Goal: Task Accomplishment & Management: Manage account settings

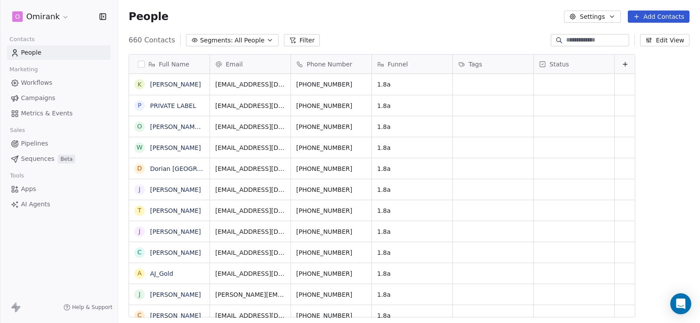
scroll to position [278, 575]
click at [62, 18] on html "O Omirank Contacts People Marketing Workflows Campaigns Metrics & Events Sales …" at bounding box center [350, 161] width 700 height 323
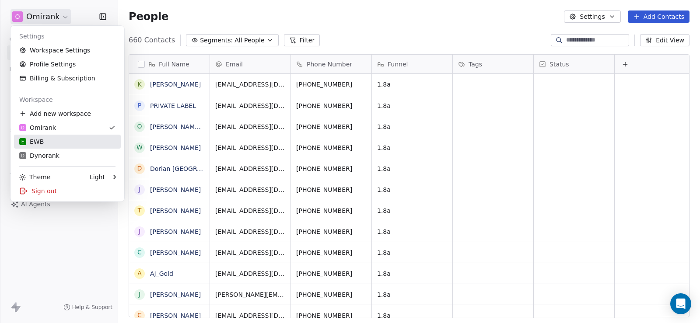
click at [38, 139] on div "E EWB" at bounding box center [31, 141] width 24 height 9
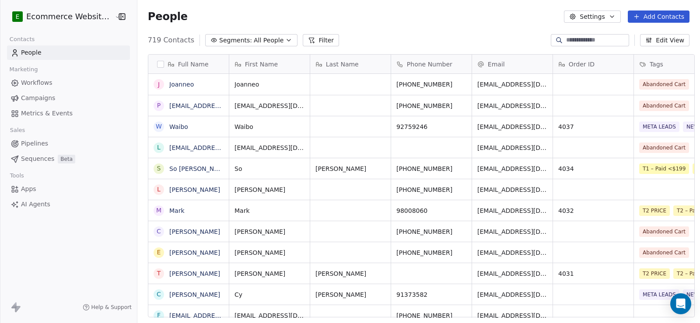
scroll to position [278, 562]
click at [43, 143] on span "Pipelines" at bounding box center [34, 143] width 27 height 9
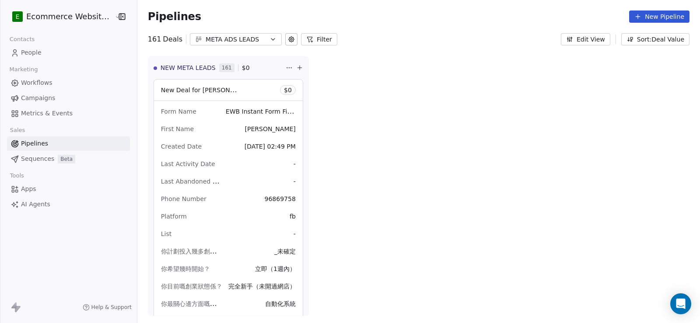
click at [258, 42] on button "META ADS LEADS" at bounding box center [236, 39] width 92 height 12
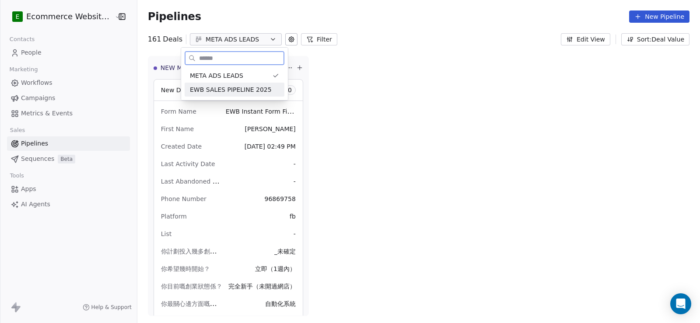
click at [248, 86] on span "EWB SALES PIPELINE 2025" at bounding box center [231, 89] width 82 height 9
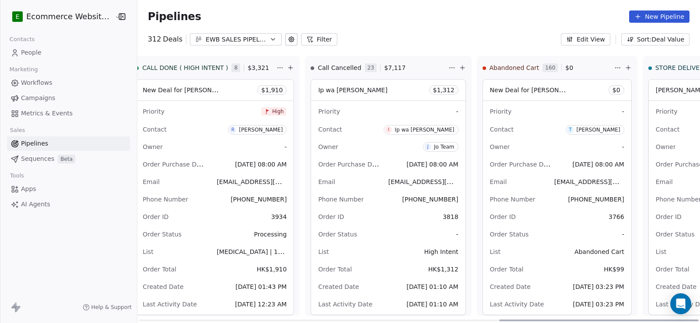
scroll to position [0, 1039]
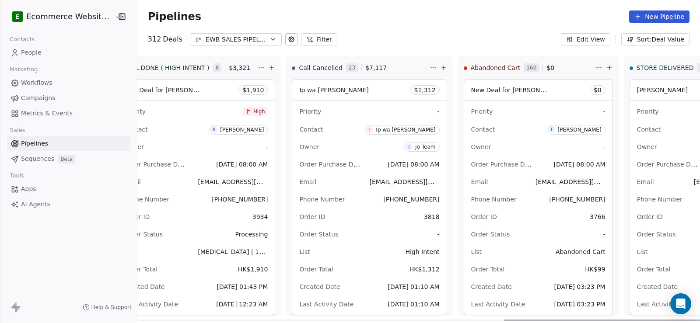
drag, startPoint x: 322, startPoint y: 319, endPoint x: 699, endPoint y: 321, distance: 378.0
click at [699, 321] on div at bounding box center [603, 321] width 199 height 2
drag, startPoint x: 677, startPoint y: 200, endPoint x: 647, endPoint y: 201, distance: 30.2
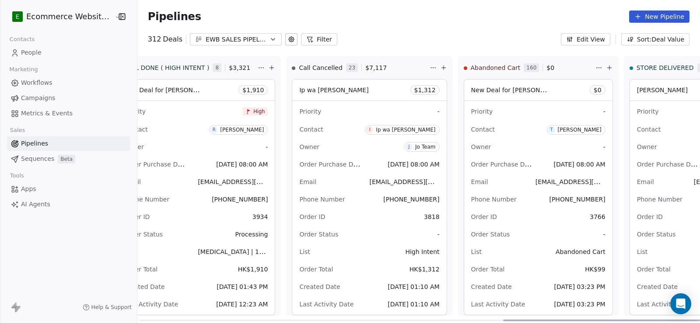
drag, startPoint x: 640, startPoint y: 203, endPoint x: 626, endPoint y: 87, distance: 115.8
click at [630, 87] on div "[PERSON_NAME] $ 3,386" at bounding box center [700, 90] width 141 height 21
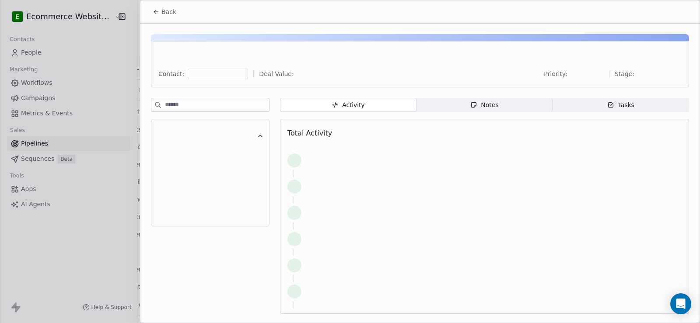
click at [626, 323] on div "Back Contact: Deal Value: Priority: Stage: Activity Activity Notes Notes Tasks …" at bounding box center [350, 323] width 700 height 0
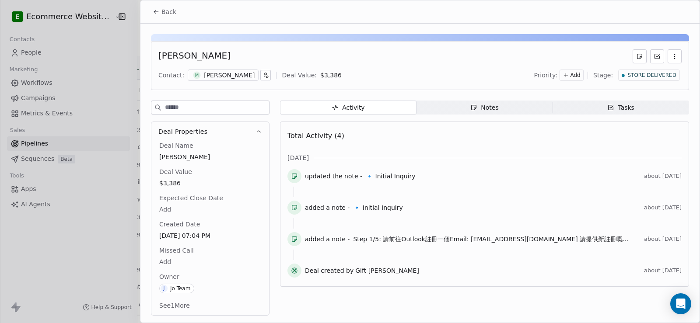
click at [172, 9] on span "Back" at bounding box center [168, 11] width 15 height 9
click at [163, 17] on button "Back" at bounding box center [164, 12] width 34 height 16
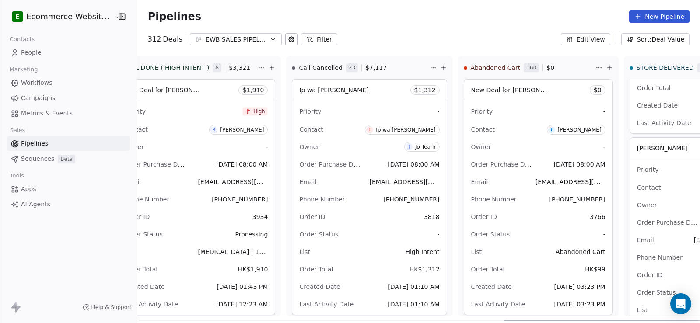
scroll to position [175, 0]
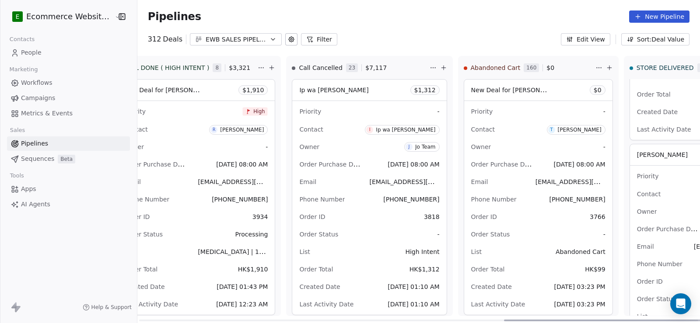
click at [630, 151] on div "[PERSON_NAME] $ 1,510" at bounding box center [700, 154] width 141 height 21
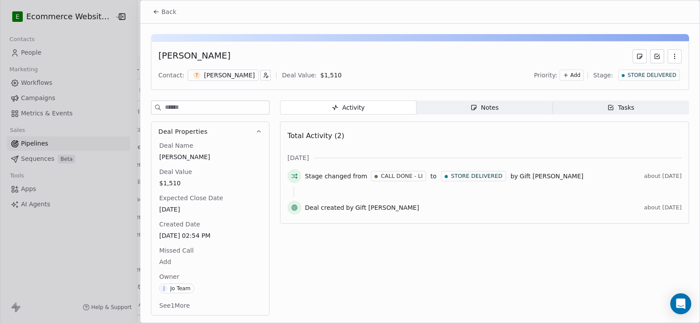
click at [259, 315] on div "Deal Properties Deal Name [PERSON_NAME] Deal Value $1,510 Expected Close Date […" at bounding box center [210, 219] width 119 height 194
click at [178, 308] on button "See 1 More" at bounding box center [174, 306] width 41 height 16
click at [160, 17] on button "Back" at bounding box center [164, 12] width 34 height 16
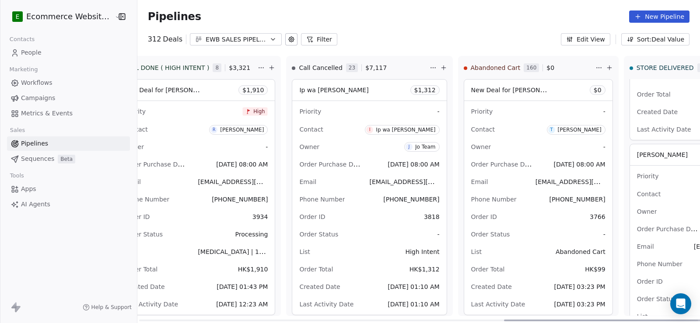
drag, startPoint x: 678, startPoint y: 264, endPoint x: 41, endPoint y: 55, distance: 670.0
click at [48, 53] on link "People" at bounding box center [68, 52] width 123 height 14
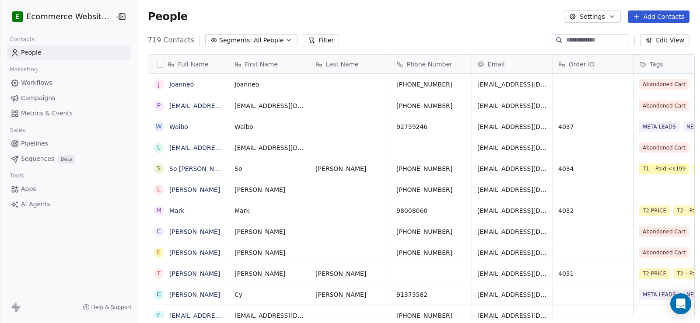
scroll to position [278, 562]
click at [566, 43] on input at bounding box center [596, 40] width 61 height 9
type input "*****"
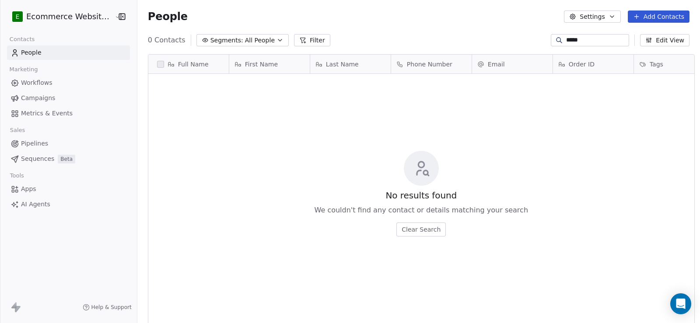
drag, startPoint x: 578, startPoint y: 37, endPoint x: 518, endPoint y: 38, distance: 60.4
click at [518, 38] on div "0 Contacts Segments: All People Filter ***** Edit View" at bounding box center [418, 40] width 563 height 14
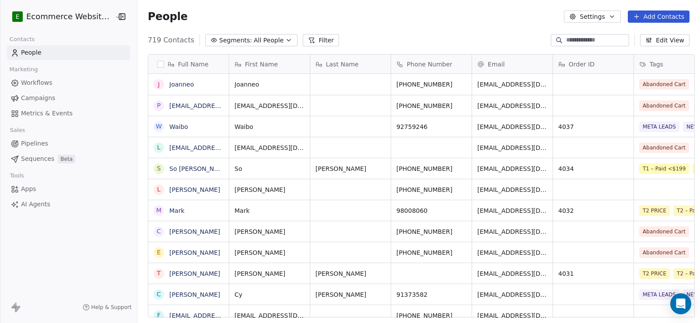
click at [639, 61] on icon at bounding box center [642, 64] width 7 height 7
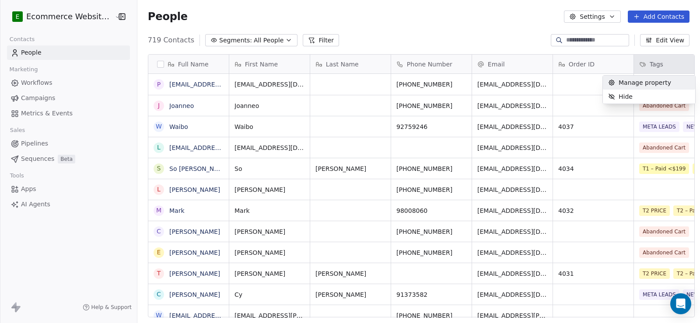
click at [637, 61] on html "E Ecommerce Website Builder Contacts People Marketing Workflows Campaigns Metri…" at bounding box center [350, 161] width 700 height 323
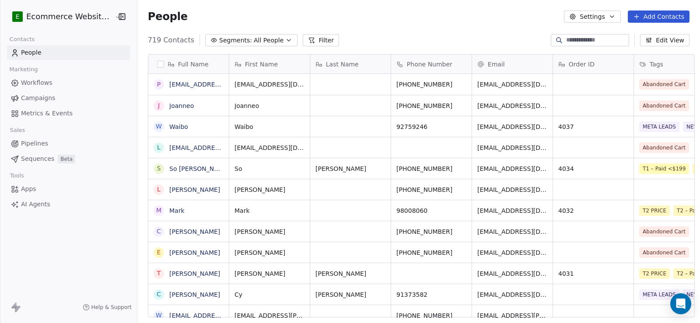
click at [57, 139] on link "Pipelines" at bounding box center [68, 143] width 123 height 14
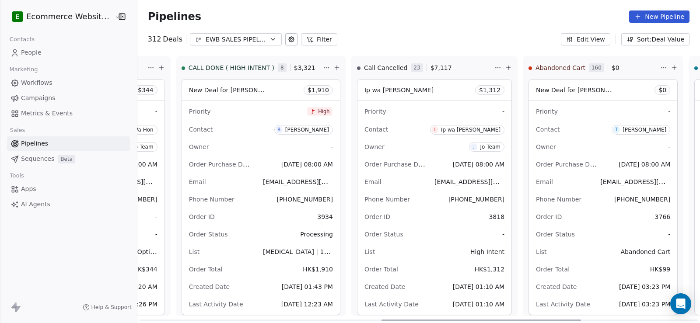
scroll to position [0, 1039]
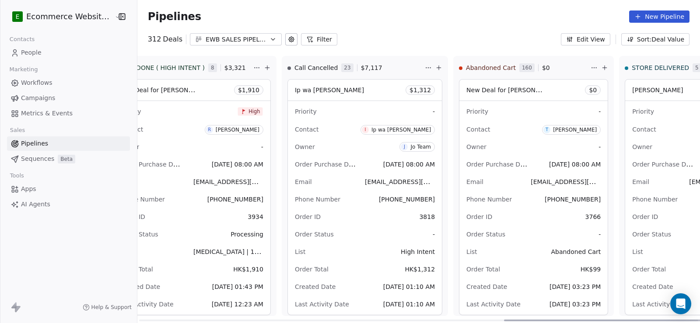
click at [685, 320] on div at bounding box center [603, 321] width 199 height 2
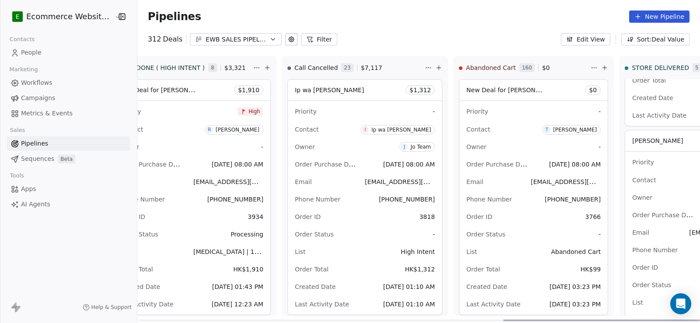
scroll to position [0, 0]
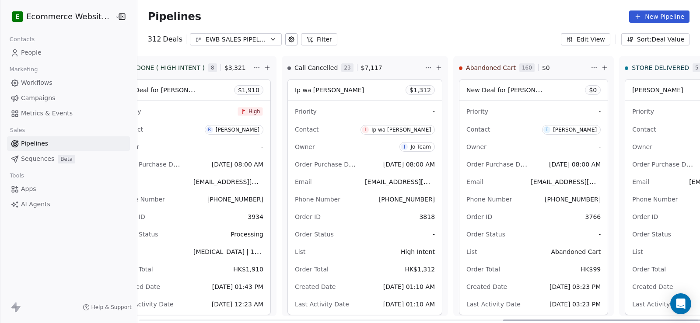
click at [665, 67] on html "E Ecommerce Website Builder Contacts People Marketing Workflows Campaigns Metri…" at bounding box center [350, 161] width 700 height 323
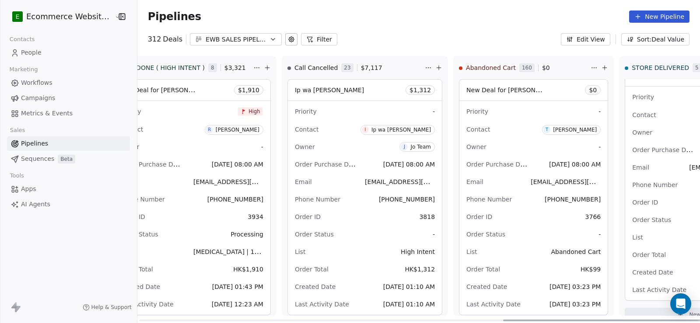
scroll to position [986, 0]
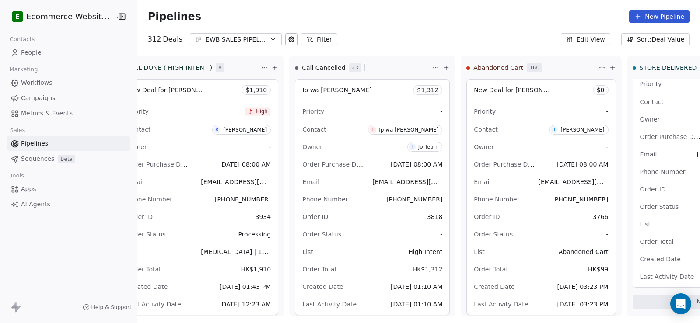
click at [26, 52] on span "People" at bounding box center [31, 52] width 21 height 9
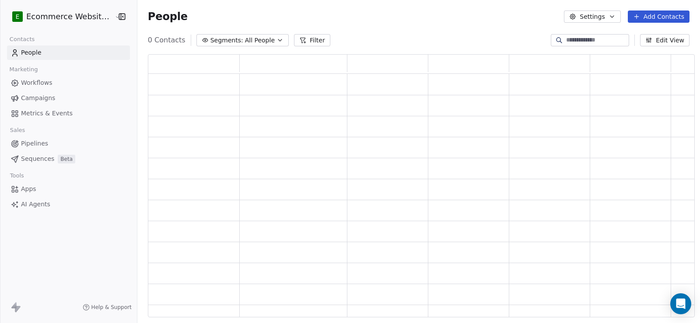
scroll to position [257, 541]
click at [580, 38] on input at bounding box center [596, 40] width 61 height 9
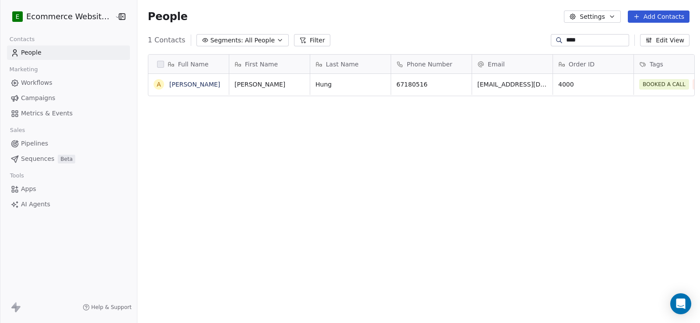
scroll to position [278, 562]
type input "****"
click at [457, 80] on icon "grid" at bounding box center [460, 83] width 7 height 7
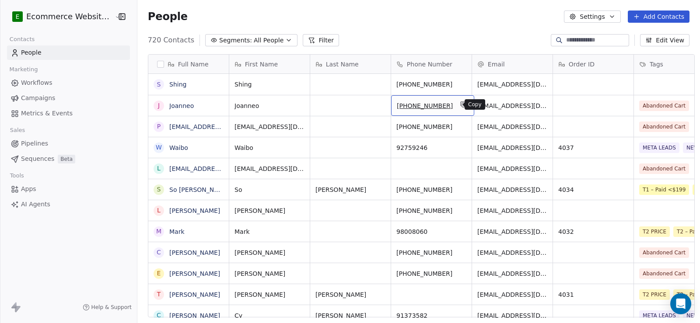
click at [460, 105] on icon "grid" at bounding box center [463, 104] width 7 height 7
click at [183, 103] on link "Joanneo" at bounding box center [181, 105] width 24 height 7
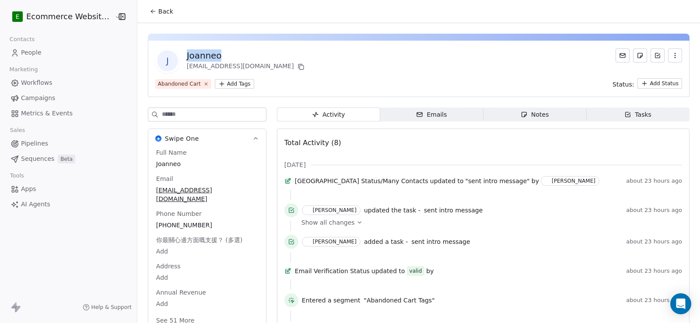
drag, startPoint x: 217, startPoint y: 54, endPoint x: 182, endPoint y: 55, distance: 35.9
click at [187, 55] on div "Joanneo" at bounding box center [246, 55] width 119 height 12
copy div "Joanneo"
click at [640, 118] on div "Tasks" at bounding box center [637, 114] width 27 height 9
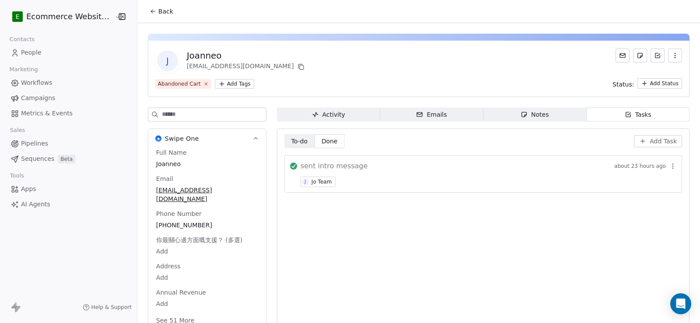
click at [622, 106] on div "J Joanneo jcwk25yl@gmail.com Abandoned Cart Add Tags Status: Add Status Swipe O…" at bounding box center [418, 181] width 563 height 316
click at [650, 142] on span "Add Task" at bounding box center [663, 141] width 27 height 9
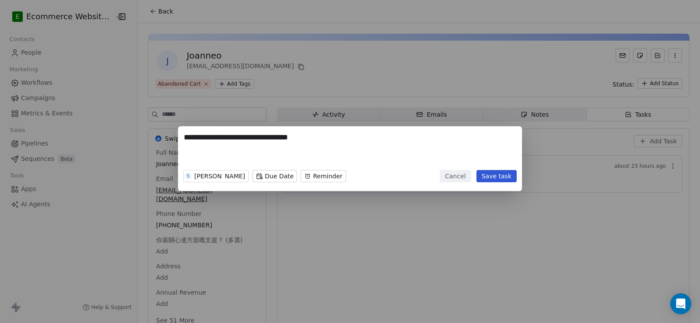
type textarea "**********"
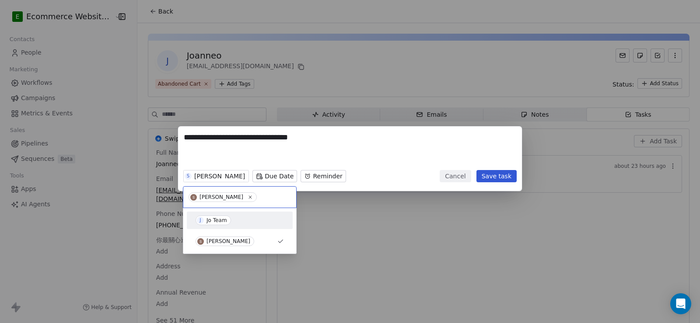
click at [208, 218] on div "Jo Team" at bounding box center [216, 220] width 21 height 6
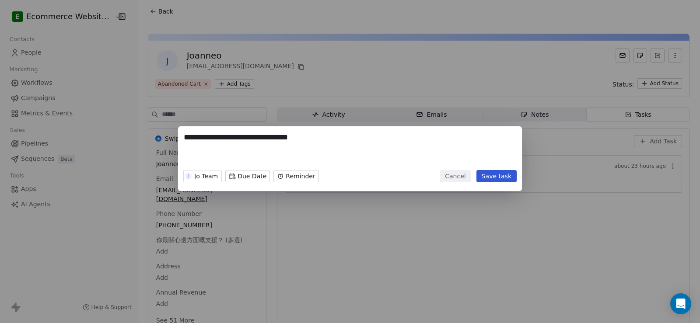
click at [510, 173] on button "Save task" at bounding box center [496, 176] width 40 height 12
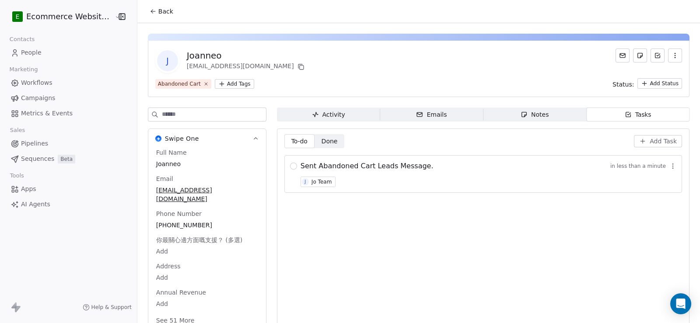
click at [331, 140] on span "Done" at bounding box center [330, 141] width 16 height 9
click at [303, 144] on span "To-do To-do" at bounding box center [299, 141] width 30 height 14
click at [290, 164] on button "button" at bounding box center [293, 166] width 7 height 7
